Goal: Use online tool/utility: Utilize a website feature to perform a specific function

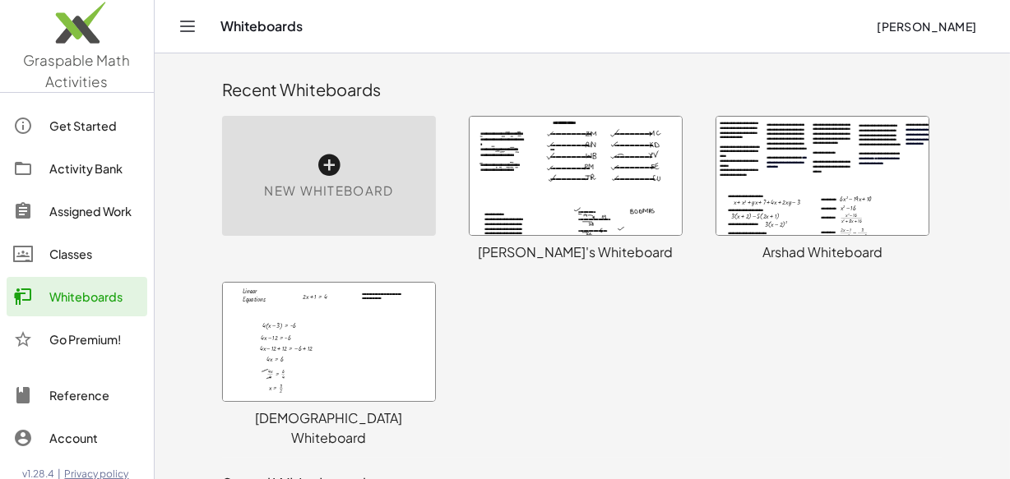
scroll to position [11, 0]
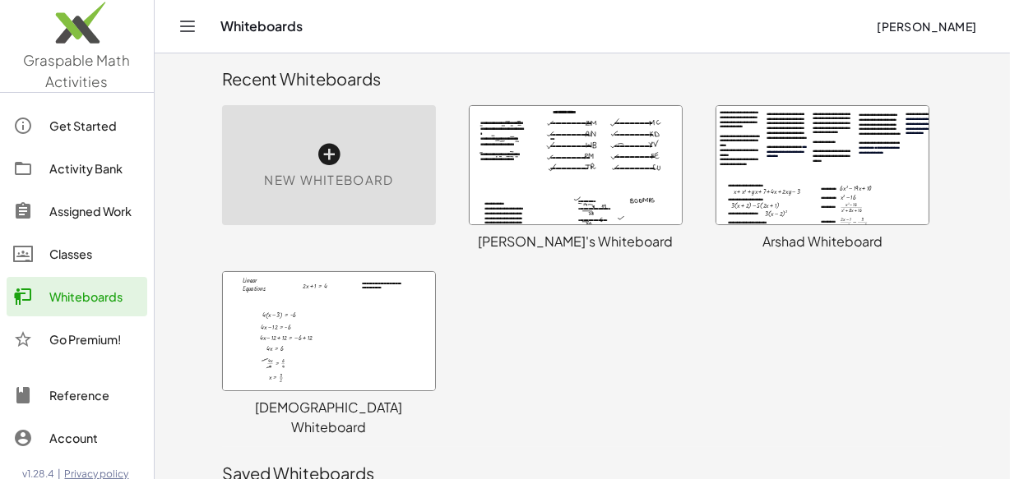
click at [296, 336] on div at bounding box center [329, 331] width 212 height 118
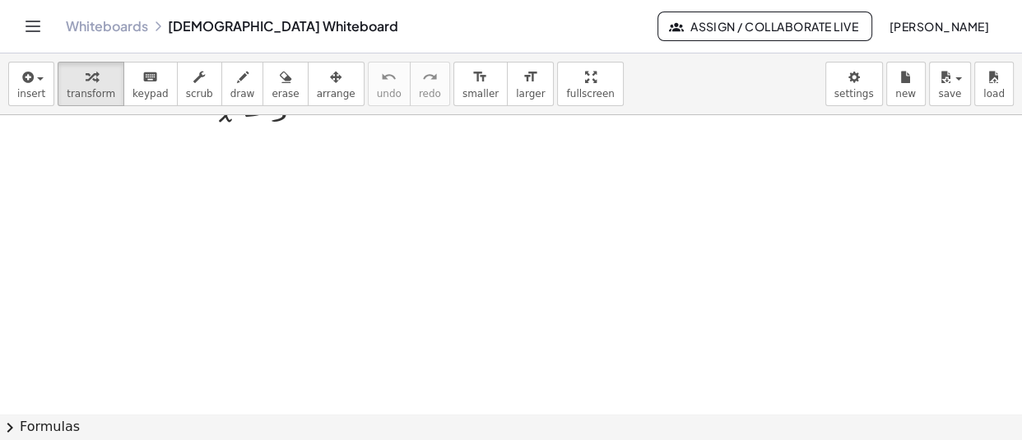
scroll to position [15264, 0]
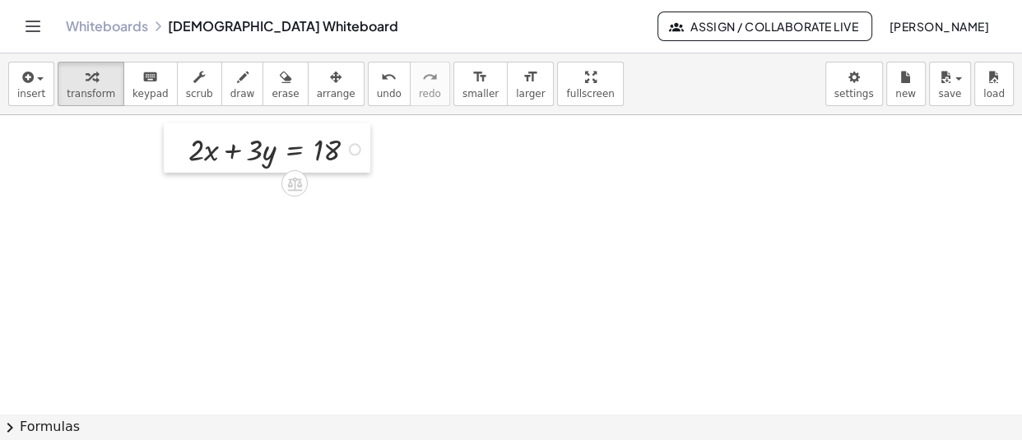
drag, startPoint x: 402, startPoint y: 284, endPoint x: 179, endPoint y: 148, distance: 261.0
click at [179, 148] on div at bounding box center [176, 148] width 25 height 50
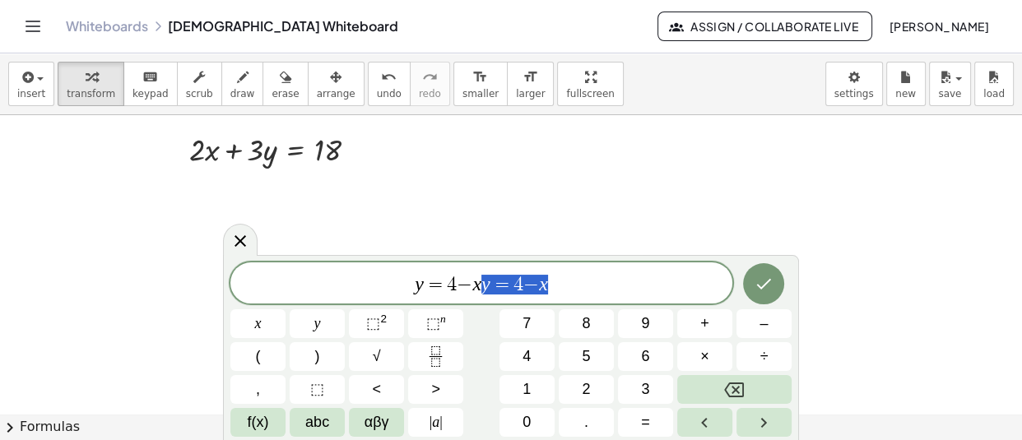
drag, startPoint x: 563, startPoint y: 280, endPoint x: 477, endPoint y: 285, distance: 85.6
click at [477, 285] on span "y = 4 − x y = 4 − x" at bounding box center [481, 284] width 502 height 23
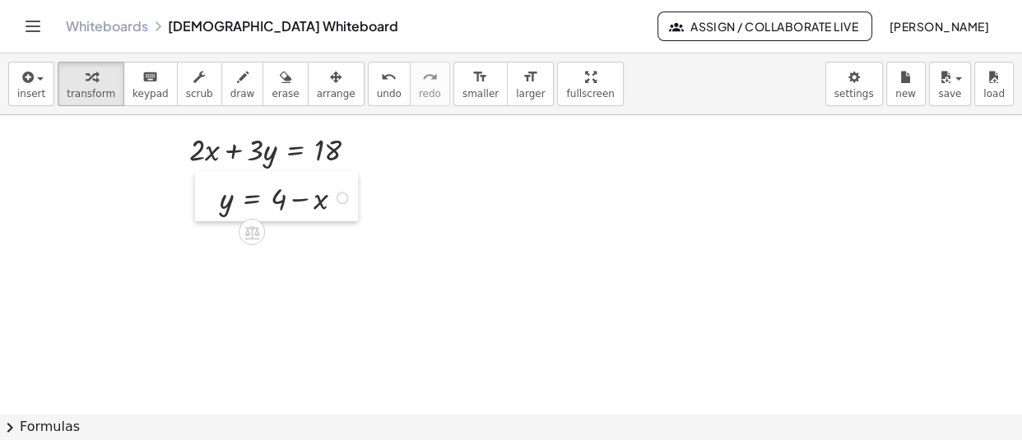
drag, startPoint x: 396, startPoint y: 313, endPoint x: 208, endPoint y: 205, distance: 216.3
click at [208, 205] on div at bounding box center [207, 197] width 25 height 50
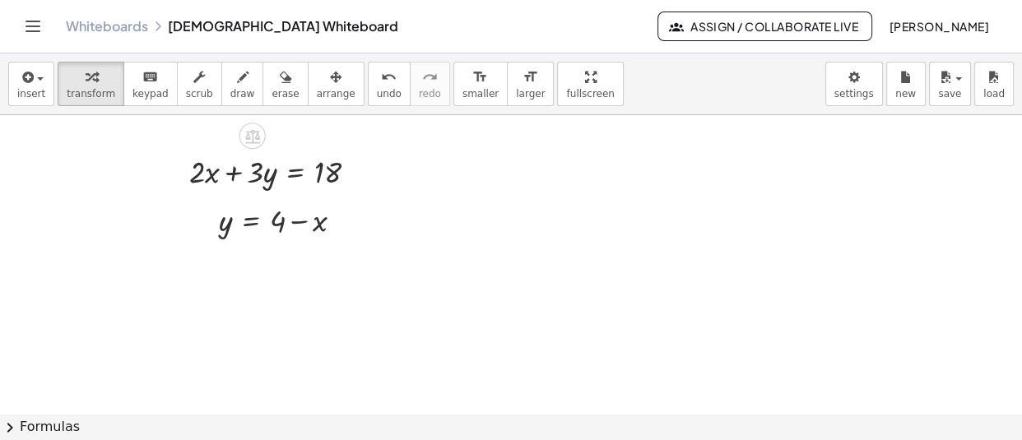
scroll to position [15275, 0]
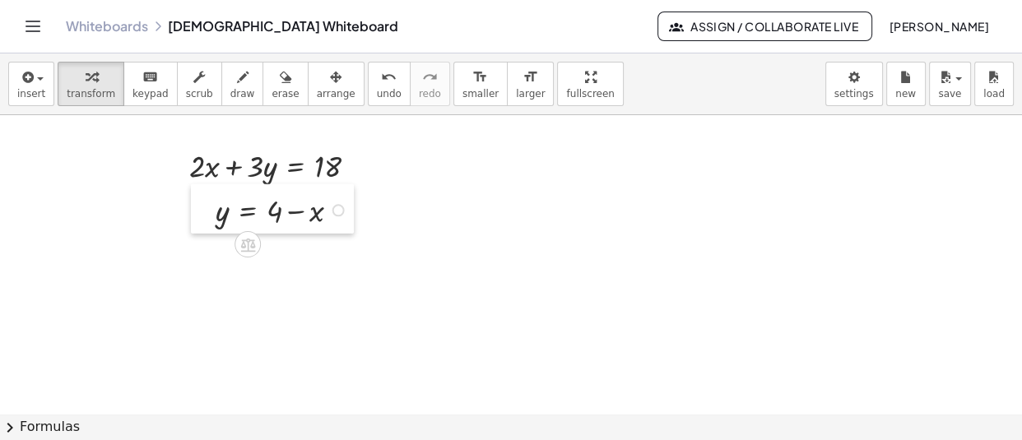
click at [201, 210] on div at bounding box center [203, 209] width 25 height 50
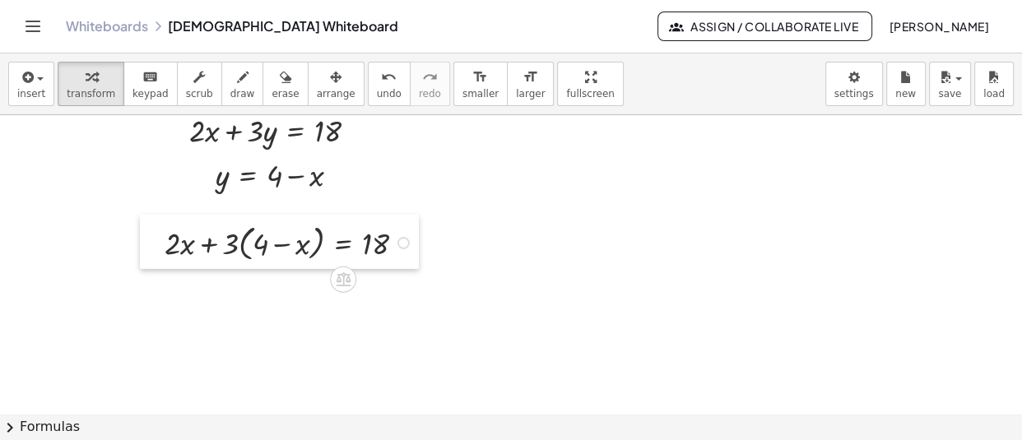
drag, startPoint x: 297, startPoint y: 345, endPoint x: 157, endPoint y: 243, distance: 173.5
click at [157, 243] on div at bounding box center [152, 242] width 25 height 54
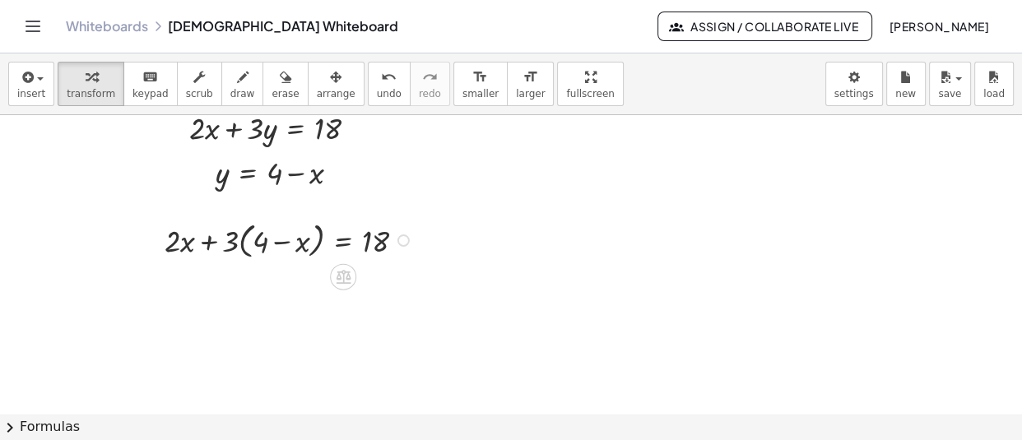
scroll to position [15313, 0]
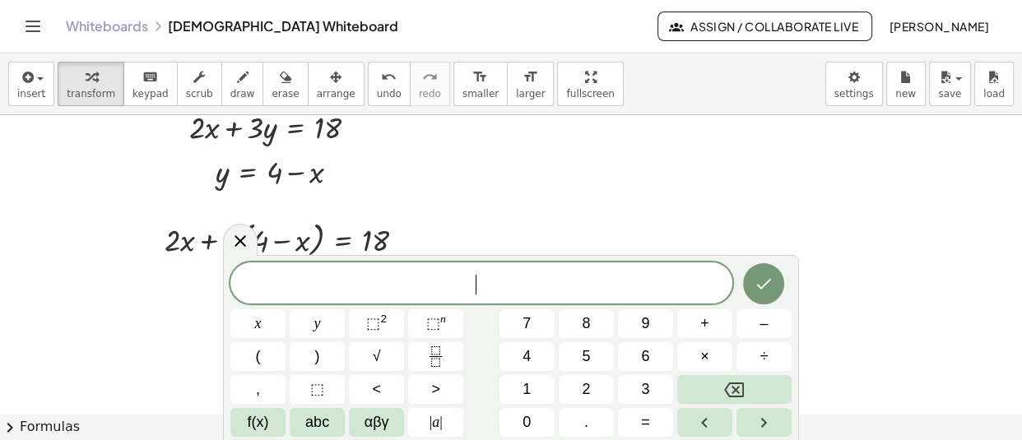
scroll to position [15351, 0]
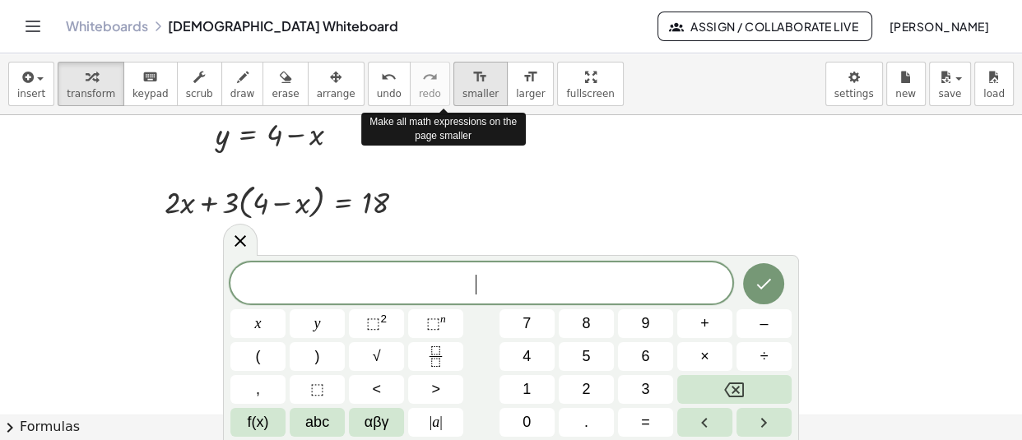
click at [462, 80] on div "format_size" at bounding box center [480, 77] width 36 height 20
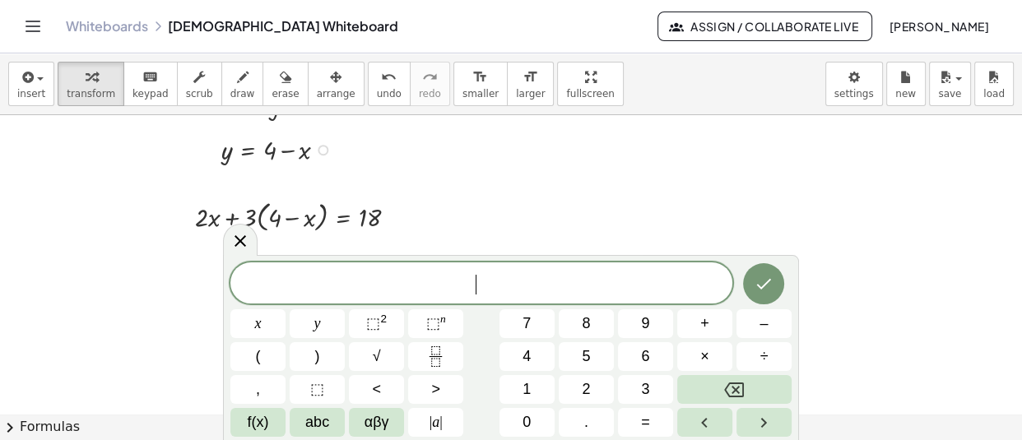
scroll to position [15304, 0]
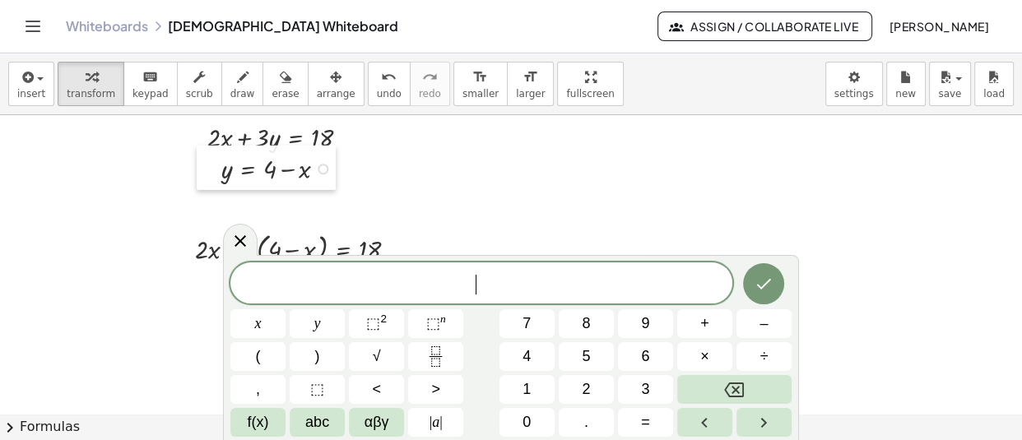
drag, startPoint x: 215, startPoint y: 184, endPoint x: 215, endPoint y: 171, distance: 13.2
click at [215, 171] on div at bounding box center [209, 168] width 25 height 44
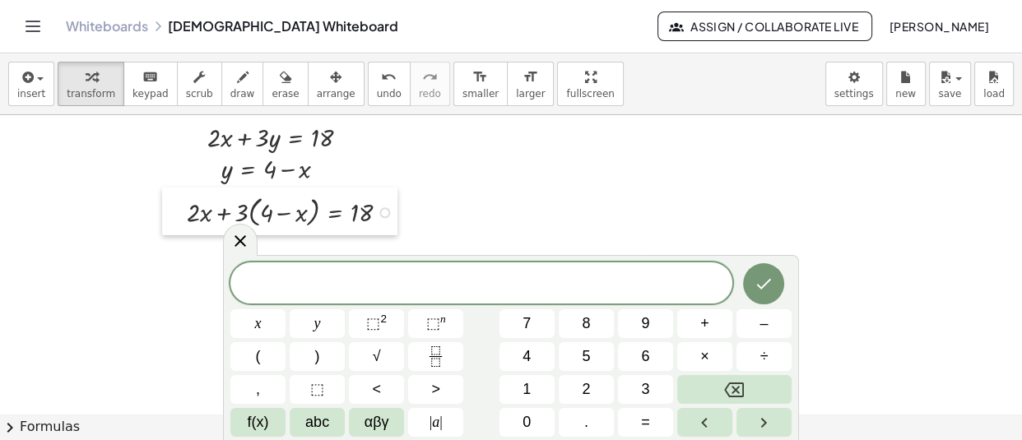
drag, startPoint x: 188, startPoint y: 251, endPoint x: 180, endPoint y: 214, distance: 37.9
click at [180, 214] on div at bounding box center [174, 212] width 25 height 48
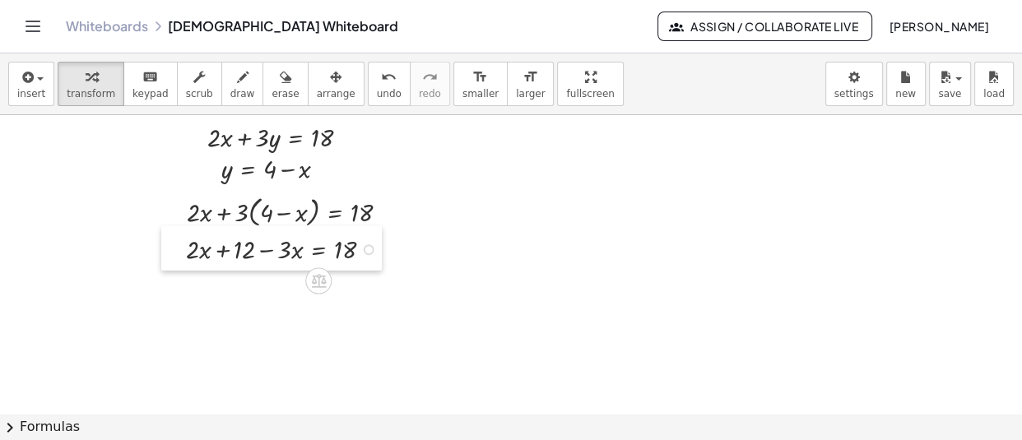
drag, startPoint x: 257, startPoint y: 361, endPoint x: 184, endPoint y: 254, distance: 129.1
click at [184, 254] on div at bounding box center [173, 248] width 25 height 44
drag, startPoint x: 406, startPoint y: 391, endPoint x: 197, endPoint y: 278, distance: 238.1
click at [197, 278] on div at bounding box center [200, 281] width 25 height 43
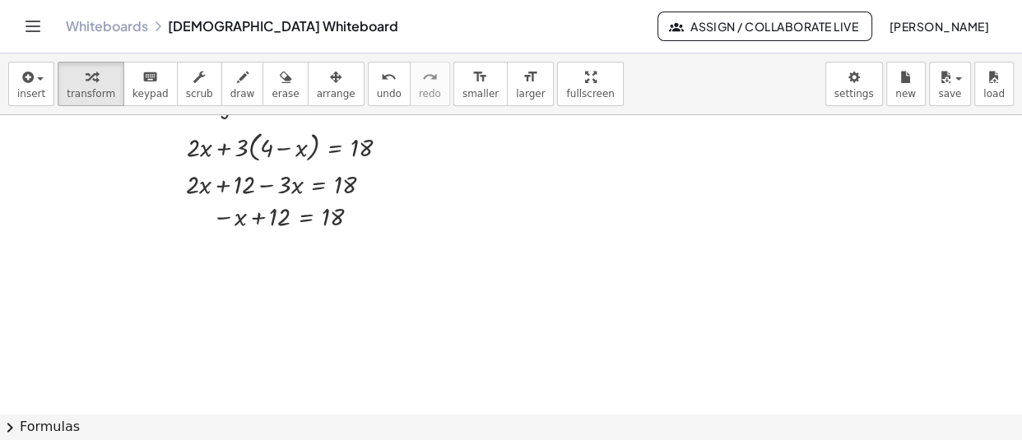
scroll to position [15369, 0]
drag, startPoint x: 354, startPoint y: 346, endPoint x: 222, endPoint y: 248, distance: 165.2
click at [222, 248] on div at bounding box center [229, 250] width 25 height 43
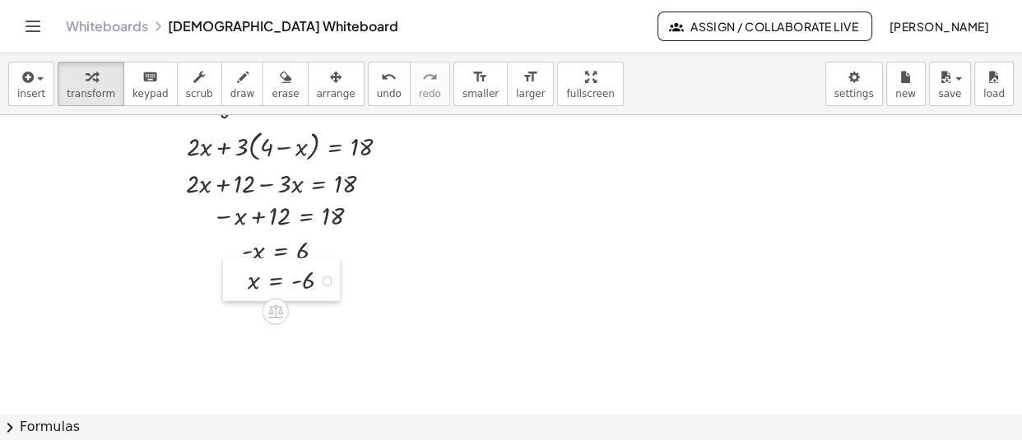
drag, startPoint x: 347, startPoint y: 342, endPoint x: 239, endPoint y: 280, distance: 124.6
click at [239, 280] on div at bounding box center [235, 279] width 25 height 43
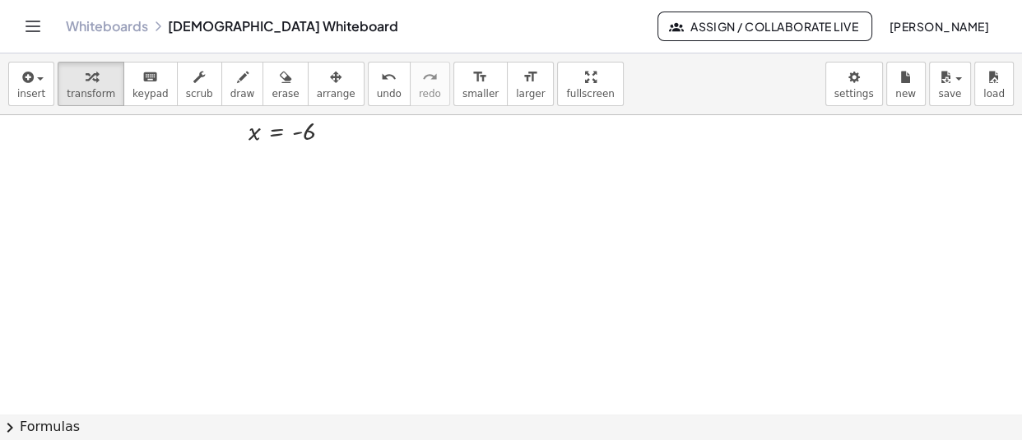
scroll to position [15545, 0]
drag, startPoint x: 255, startPoint y: 241, endPoint x: 202, endPoint y: 157, distance: 99.0
click at [202, 157] on div at bounding box center [210, 153] width 25 height 44
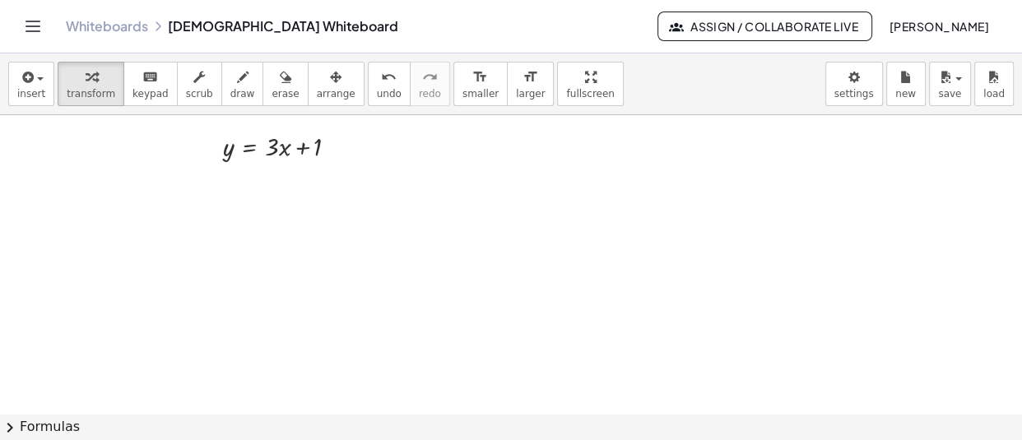
drag, startPoint x: 256, startPoint y: 303, endPoint x: 205, endPoint y: 188, distance: 125.2
click at [205, 188] on div at bounding box center [208, 181] width 25 height 44
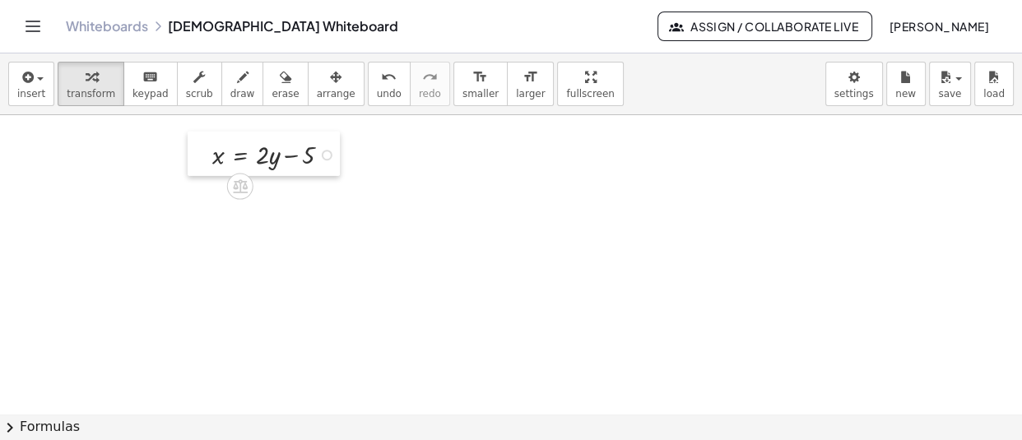
drag, startPoint x: 419, startPoint y: 335, endPoint x: 216, endPoint y: 163, distance: 265.5
click at [212, 163] on div at bounding box center [200, 154] width 25 height 44
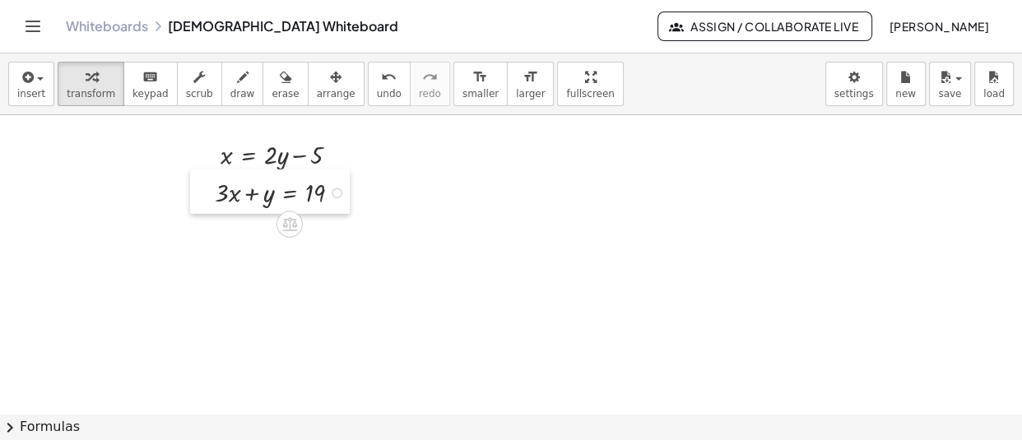
drag, startPoint x: 367, startPoint y: 312, endPoint x: 192, endPoint y: 195, distance: 209.9
click at [192, 195] on div at bounding box center [202, 191] width 25 height 44
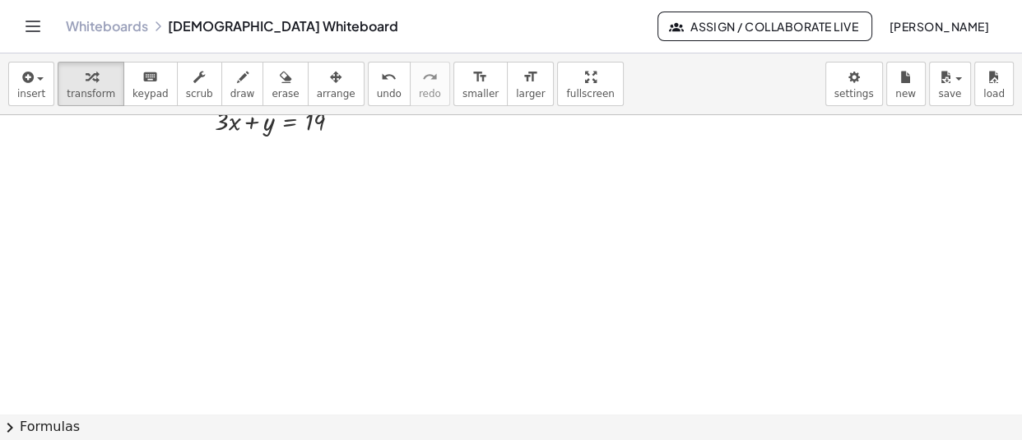
scroll to position [15743, 0]
drag, startPoint x: 368, startPoint y: 278, endPoint x: 221, endPoint y: 151, distance: 194.2
click at [221, 151] on div at bounding box center [232, 161] width 25 height 59
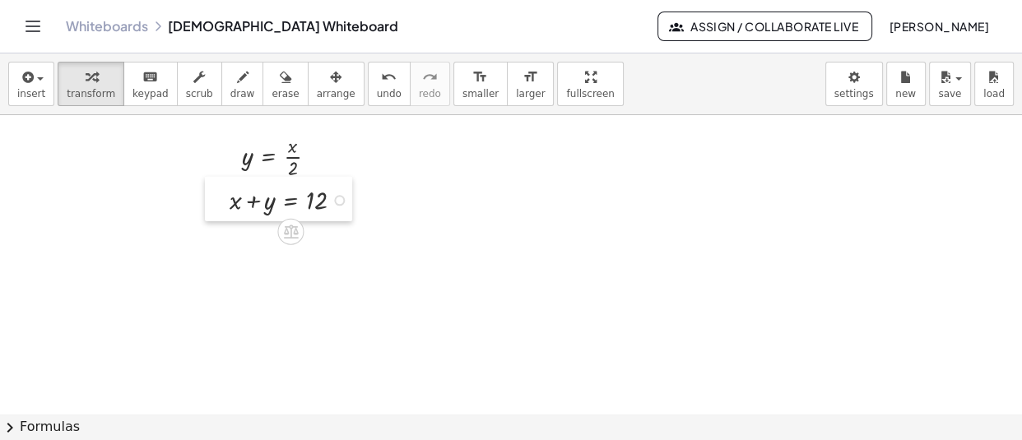
drag, startPoint x: 355, startPoint y: 261, endPoint x: 225, endPoint y: 201, distance: 143.1
click at [225, 201] on div at bounding box center [217, 199] width 25 height 44
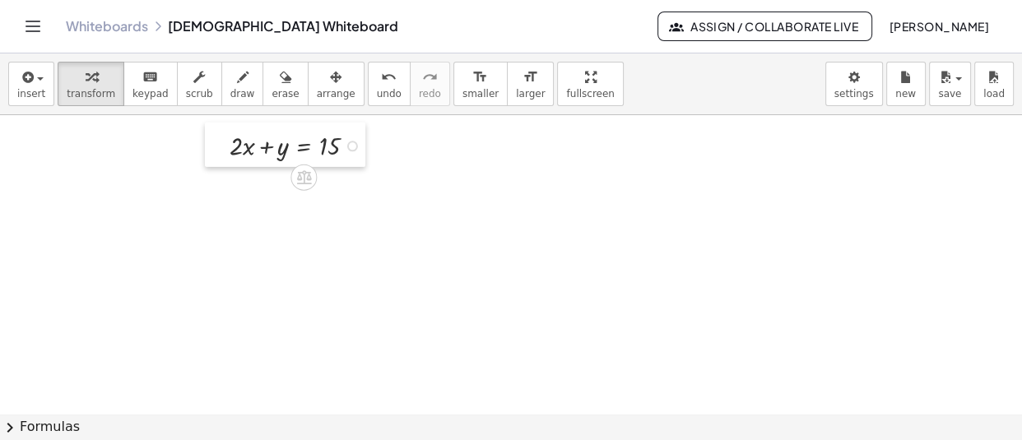
drag, startPoint x: 285, startPoint y: 252, endPoint x: 211, endPoint y: 137, distance: 137.6
click at [211, 137] on div at bounding box center [217, 145] width 25 height 44
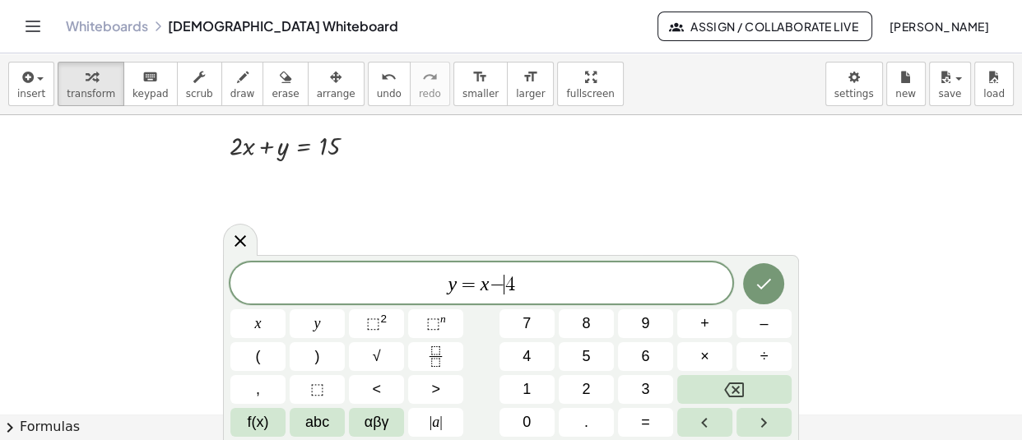
click at [499, 288] on span "−" at bounding box center [497, 285] width 16 height 20
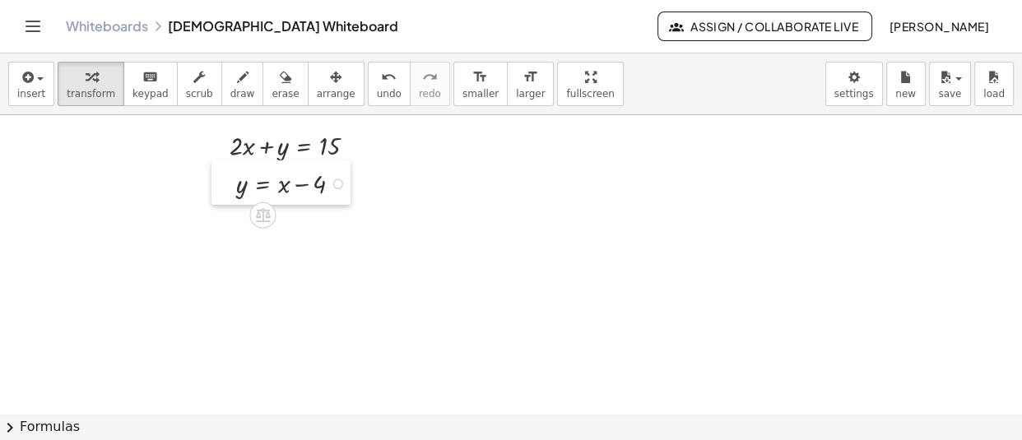
drag, startPoint x: 404, startPoint y: 307, endPoint x: 230, endPoint y: 184, distance: 212.4
click at [230, 184] on div at bounding box center [223, 182] width 25 height 44
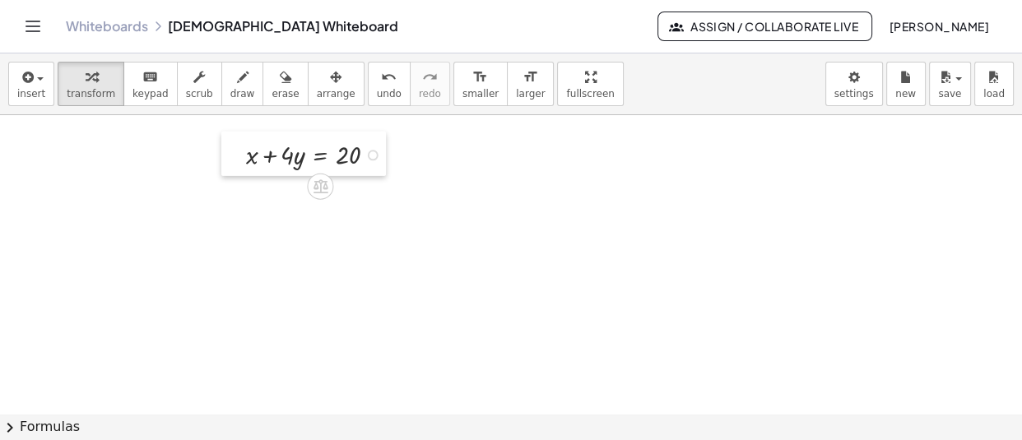
drag, startPoint x: 378, startPoint y: 271, endPoint x: 232, endPoint y: 159, distance: 184.1
click at [232, 159] on div at bounding box center [233, 154] width 25 height 44
drag, startPoint x: 412, startPoint y: 361, endPoint x: 236, endPoint y: 197, distance: 240.9
click at [236, 197] on div at bounding box center [238, 189] width 25 height 44
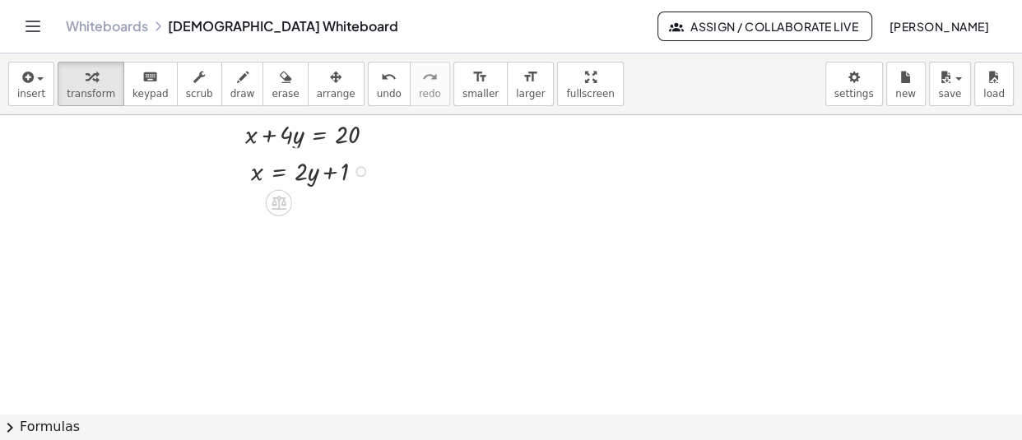
scroll to position [15971, 0]
drag, startPoint x: 308, startPoint y: 298, endPoint x: 220, endPoint y: 221, distance: 116.0
click at [220, 221] on div at bounding box center [221, 215] width 25 height 44
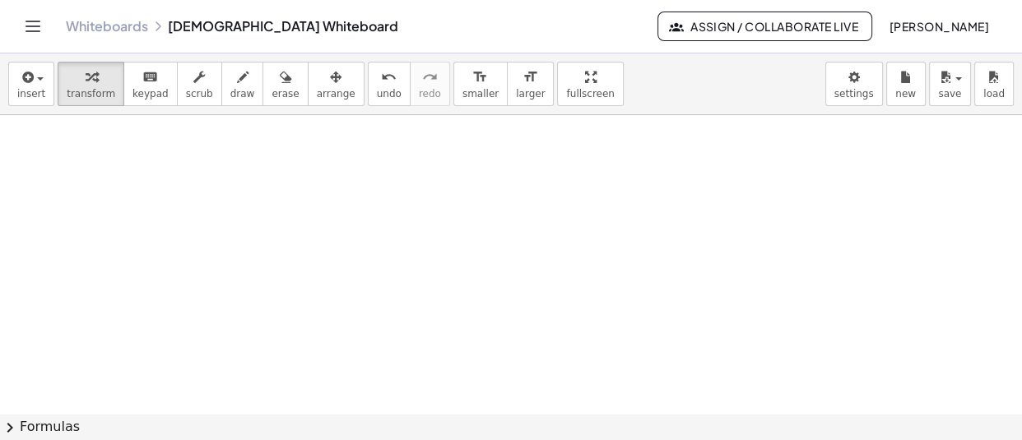
drag, startPoint x: 337, startPoint y: 247, endPoint x: 230, endPoint y: 158, distance: 139.0
click at [230, 158] on div at bounding box center [226, 151] width 25 height 44
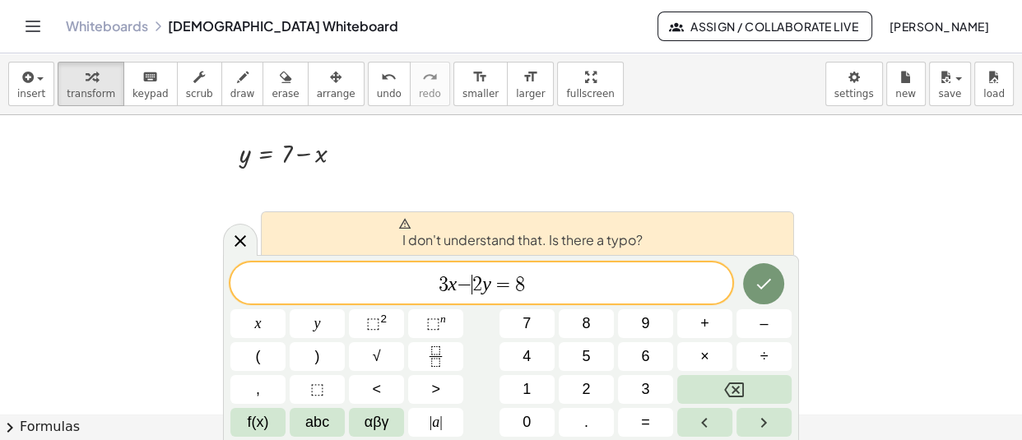
click at [475, 290] on span "2" at bounding box center [477, 285] width 10 height 20
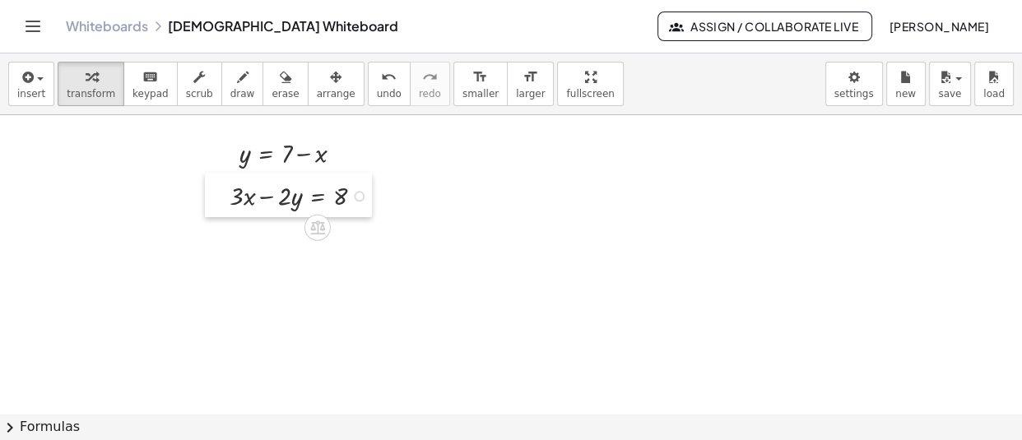
drag, startPoint x: 353, startPoint y: 307, endPoint x: 214, endPoint y: 194, distance: 178.9
click at [214, 194] on div at bounding box center [217, 195] width 25 height 44
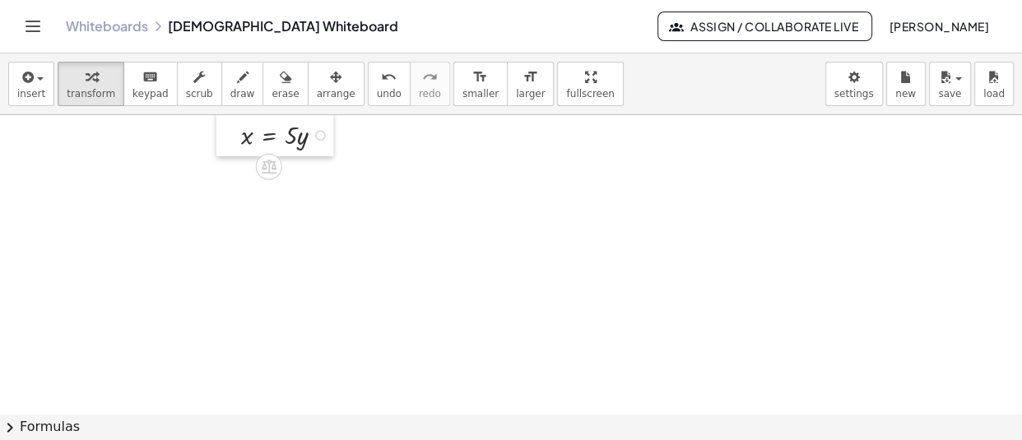
drag, startPoint x: 274, startPoint y: 262, endPoint x: 222, endPoint y: 154, distance: 120.3
click at [222, 154] on div at bounding box center [228, 134] width 25 height 44
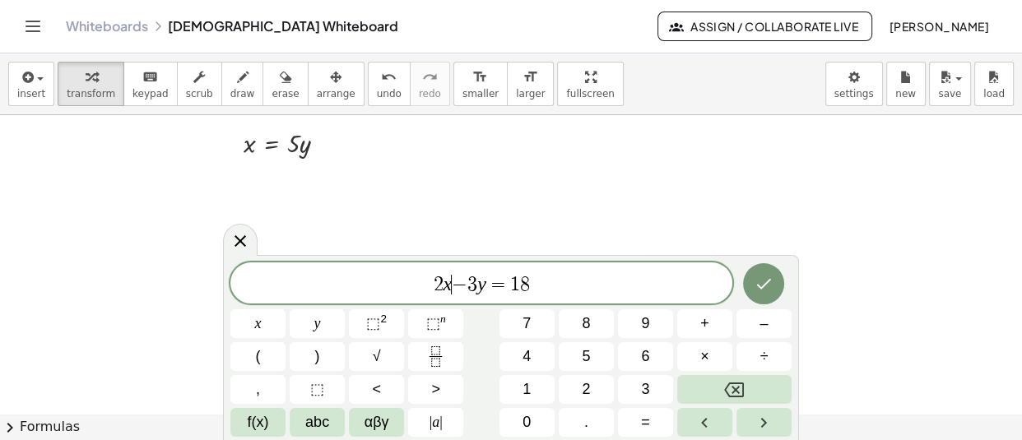
click at [456, 276] on span "−" at bounding box center [460, 285] width 16 height 20
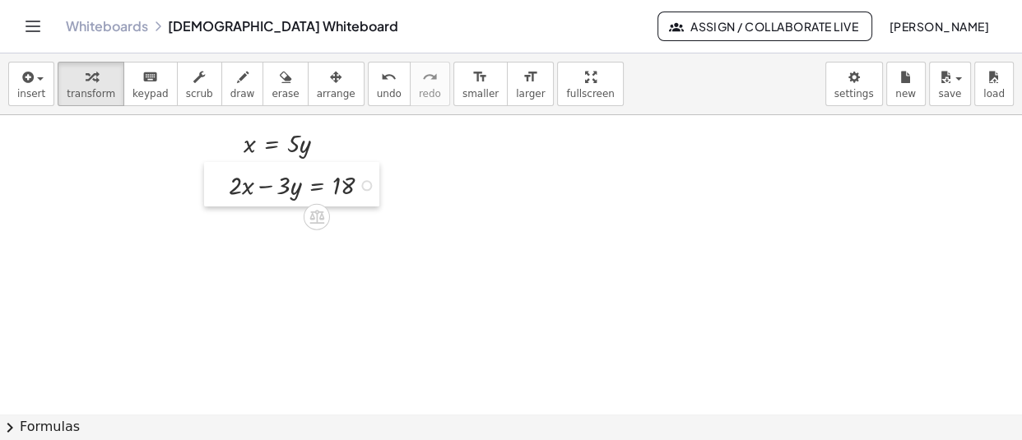
drag, startPoint x: 263, startPoint y: 234, endPoint x: 221, endPoint y: 188, distance: 62.3
click at [221, 188] on div at bounding box center [216, 184] width 25 height 44
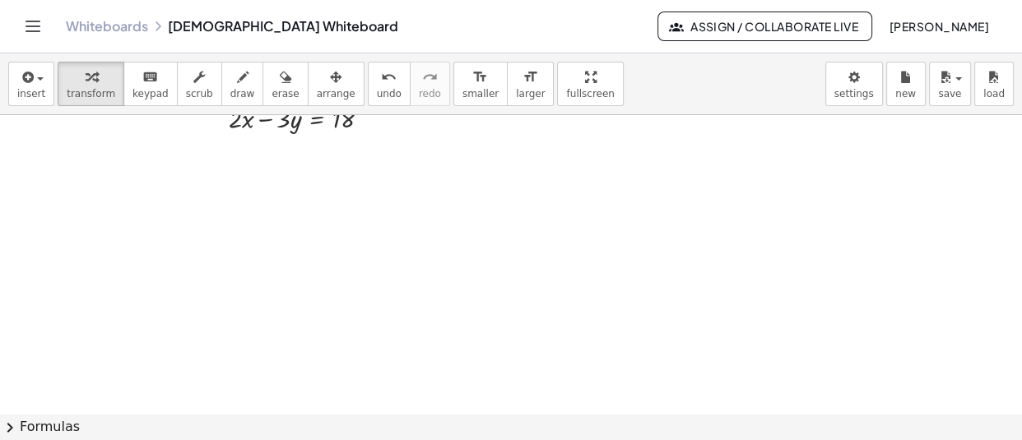
scroll to position [16282, 0]
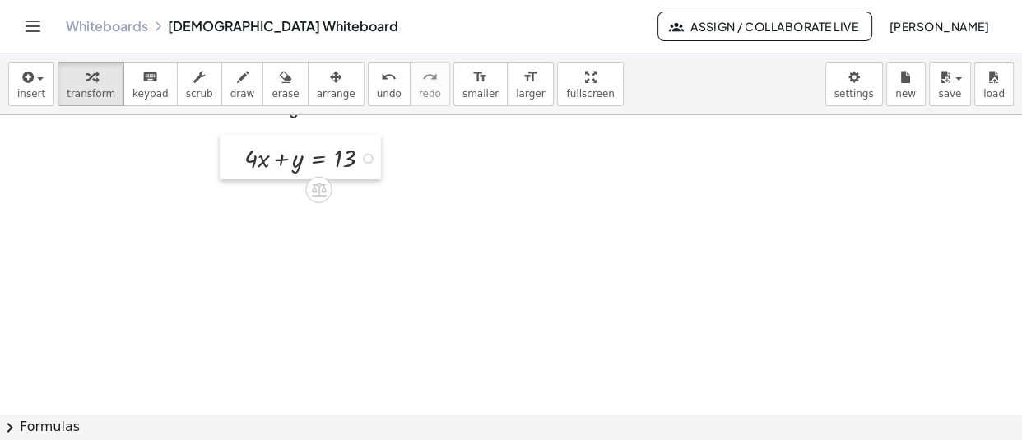
drag, startPoint x: 311, startPoint y: 260, endPoint x: 243, endPoint y: 160, distance: 120.2
click at [243, 160] on div at bounding box center [232, 157] width 25 height 44
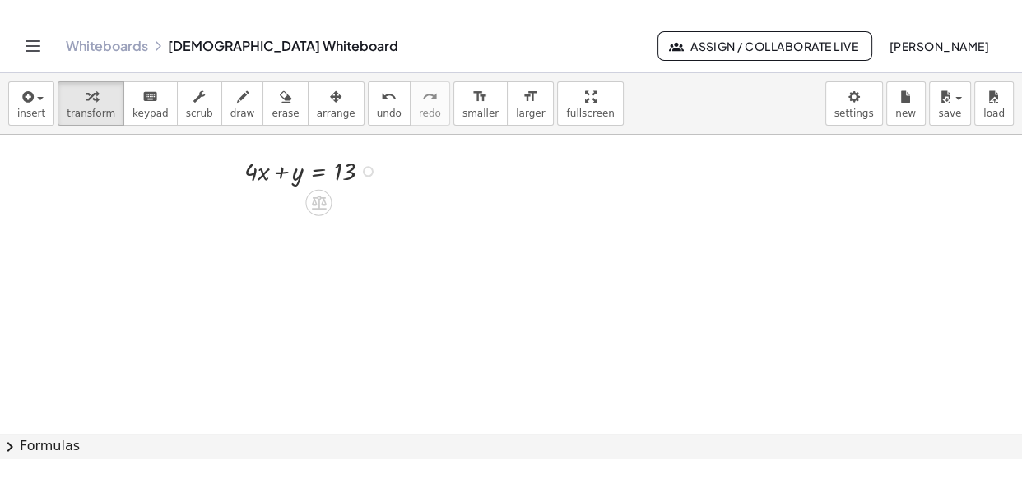
scroll to position [16291, 0]
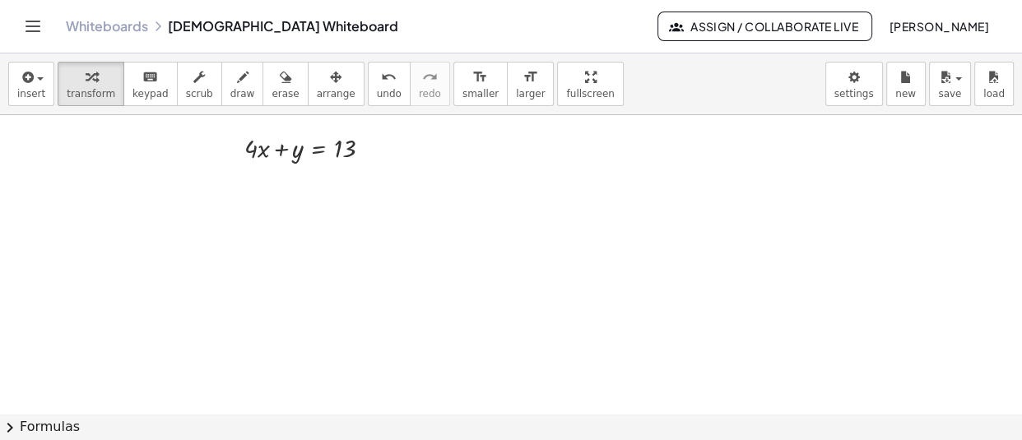
drag, startPoint x: 412, startPoint y: 264, endPoint x: 248, endPoint y: 192, distance: 179.0
click at [248, 192] on div at bounding box center [244, 188] width 25 height 44
click at [955, 67] on div "button" at bounding box center [950, 77] width 24 height 20
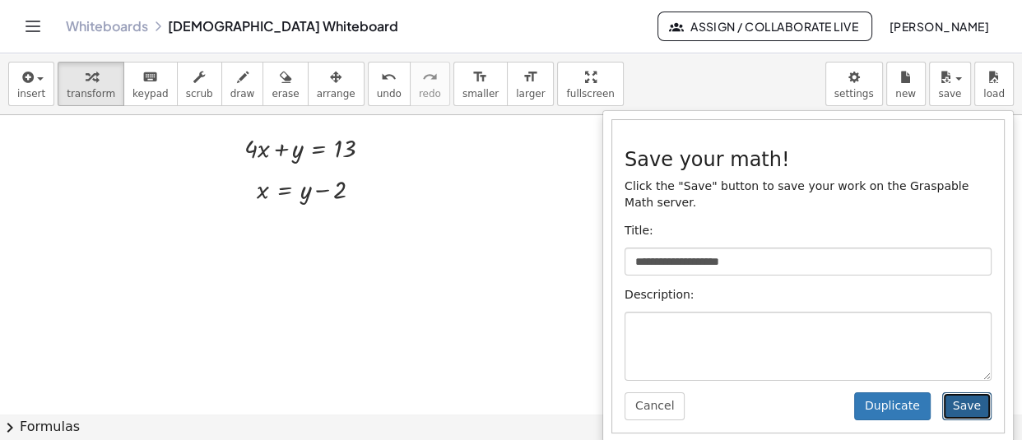
click at [968, 401] on button "Save" at bounding box center [966, 406] width 49 height 28
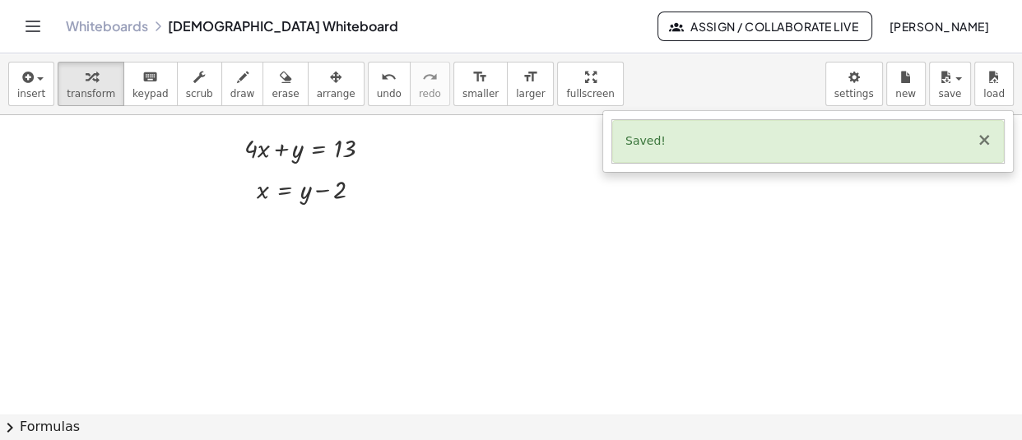
click at [987, 140] on button "×" at bounding box center [983, 140] width 15 height 17
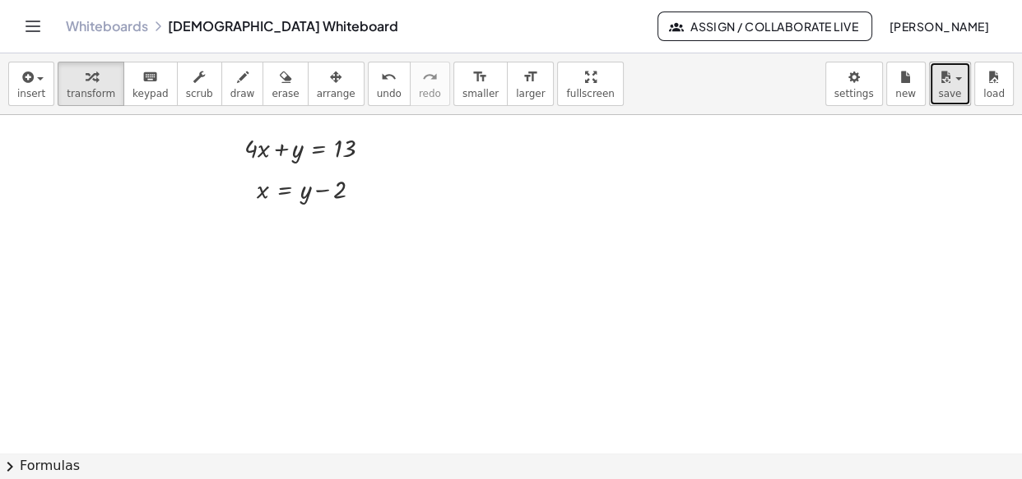
click at [956, 78] on span "button" at bounding box center [958, 78] width 7 height 3
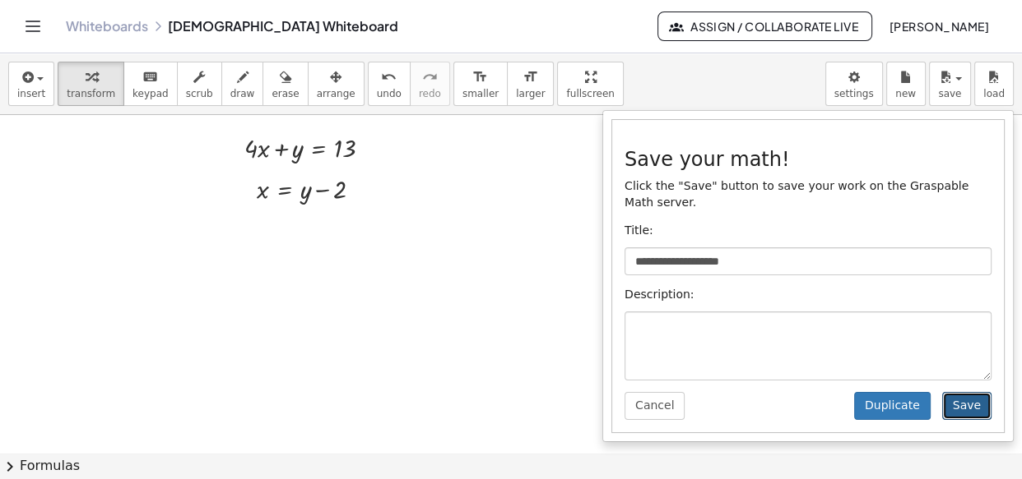
click at [975, 392] on button "Save" at bounding box center [966, 406] width 49 height 28
